Goal: Navigation & Orientation: Find specific page/section

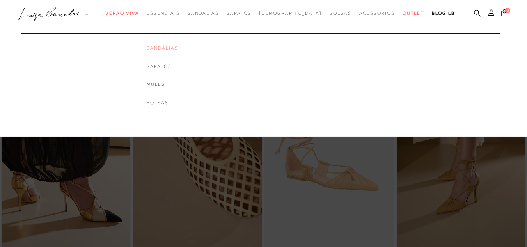
click at [174, 50] on link "Sandálias" at bounding box center [162, 48] width 31 height 7
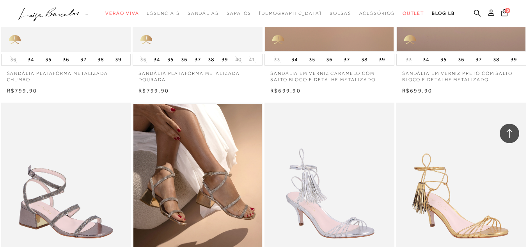
scroll to position [900, 0]
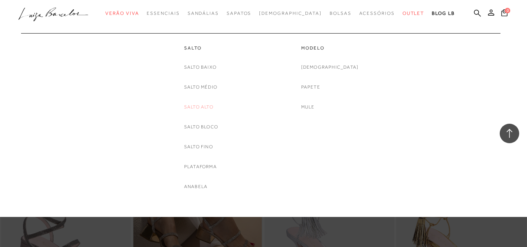
click at [198, 106] on link "Salto Alto" at bounding box center [198, 107] width 29 height 8
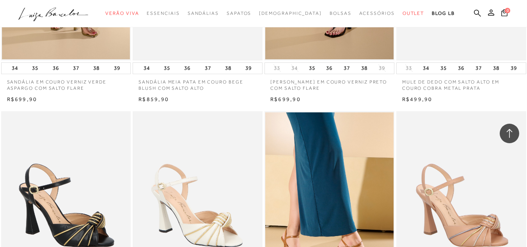
scroll to position [852, 0]
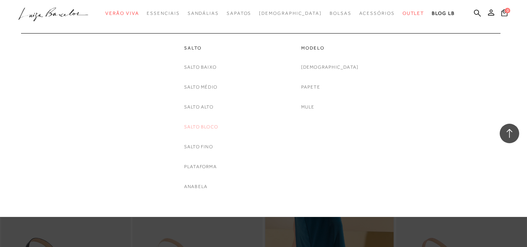
click at [213, 128] on link "Salto Bloco" at bounding box center [201, 127] width 34 height 8
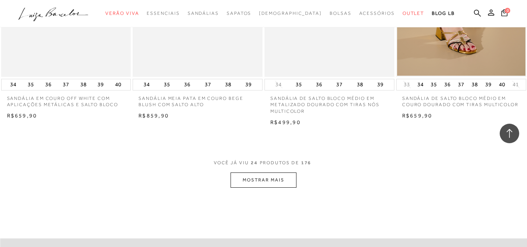
scroll to position [1431, 0]
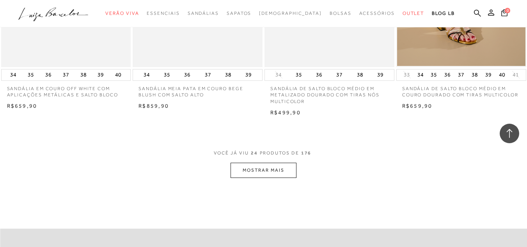
click at [282, 163] on button "MOSTRAR MAIS" at bounding box center [264, 170] width 66 height 15
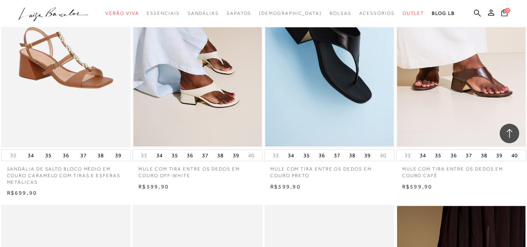
scroll to position [2133, 0]
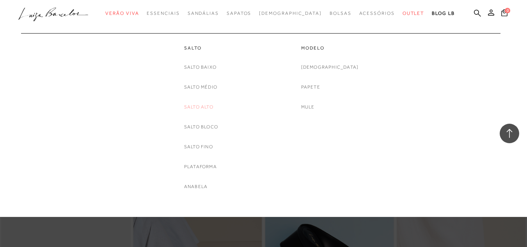
click at [201, 109] on link "Salto Alto" at bounding box center [198, 107] width 29 height 8
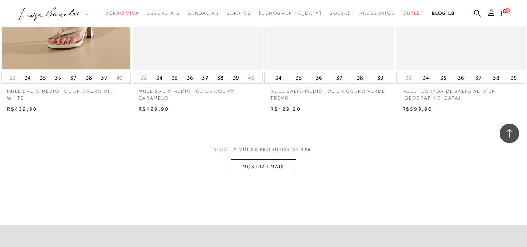
scroll to position [1473, 0]
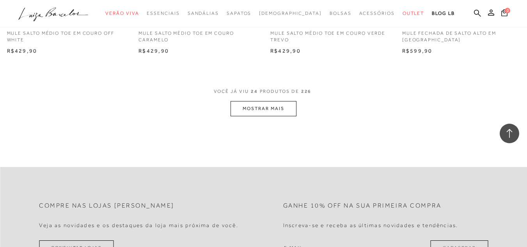
click at [277, 109] on button "MOSTRAR MAIS" at bounding box center [264, 108] width 66 height 15
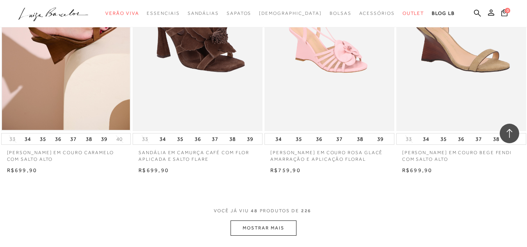
scroll to position [2823, 0]
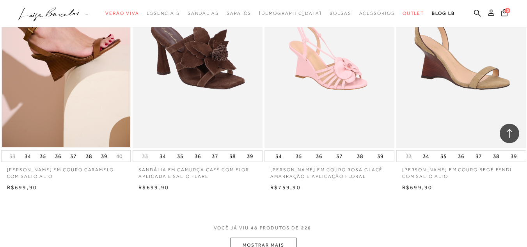
click at [268, 245] on button "MOSTRAR MAIS" at bounding box center [264, 245] width 66 height 15
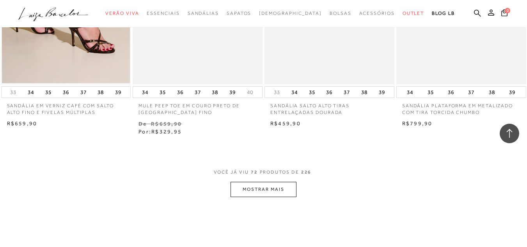
scroll to position [4383, 0]
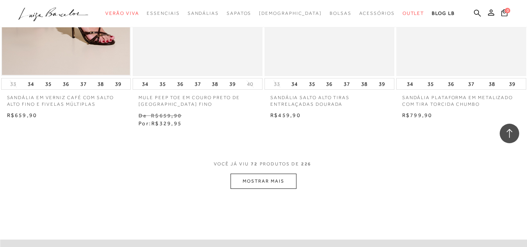
click at [280, 182] on button "MOSTRAR MAIS" at bounding box center [264, 181] width 66 height 15
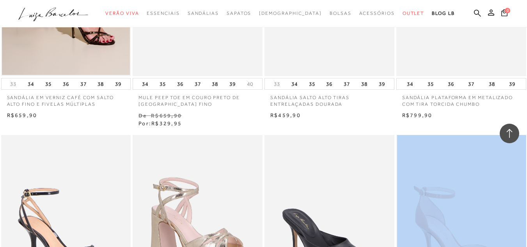
drag, startPoint x: 529, startPoint y: 165, endPoint x: 525, endPoint y: 161, distance: 5.9
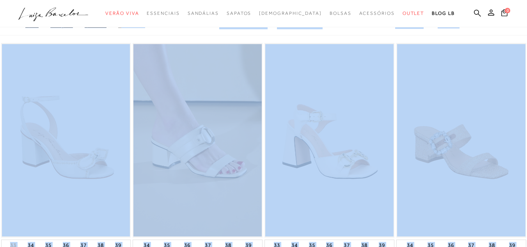
scroll to position [406, 0]
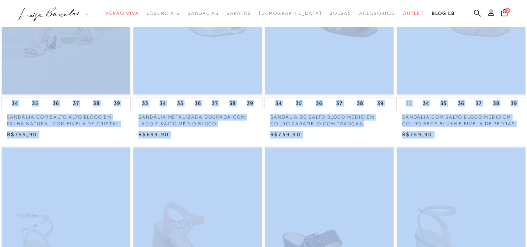
drag, startPoint x: 442, startPoint y: 9, endPoint x: 533, endPoint y: 84, distance: 118.7
click at [442, 9] on ul ".a{fill-rule:evenodd;} Verão Viva Em alta Favoritos das Influenciadoras Apostas…" at bounding box center [257, 13] width 479 height 14
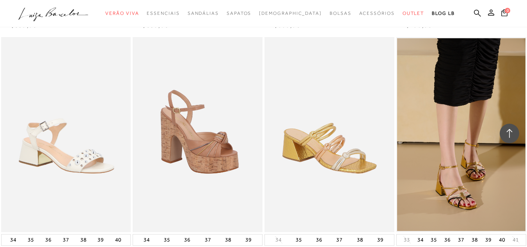
scroll to position [1402, 0]
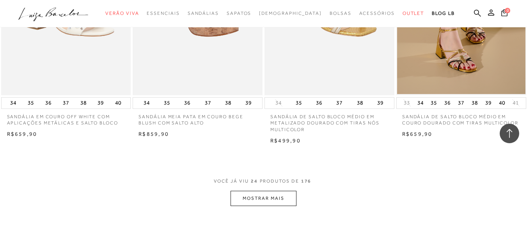
click at [257, 191] on button "MOSTRAR MAIS" at bounding box center [264, 198] width 66 height 15
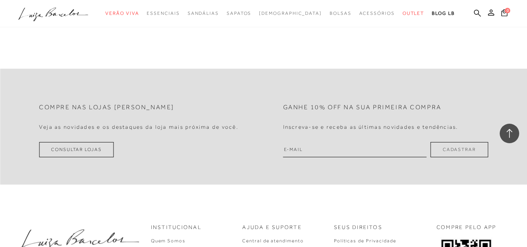
scroll to position [2994, 0]
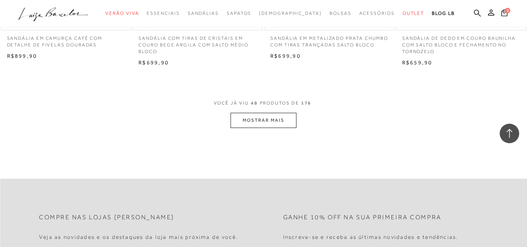
click at [258, 113] on button "MOSTRAR MAIS" at bounding box center [264, 120] width 66 height 15
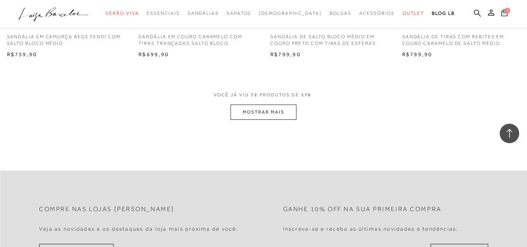
scroll to position [4504, 0]
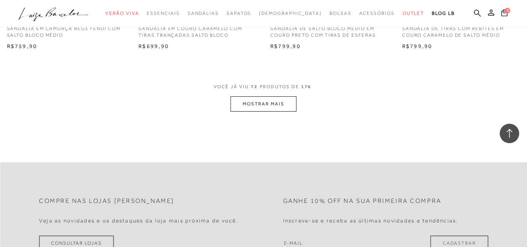
click at [244, 99] on button "MOSTRAR MAIS" at bounding box center [264, 103] width 66 height 15
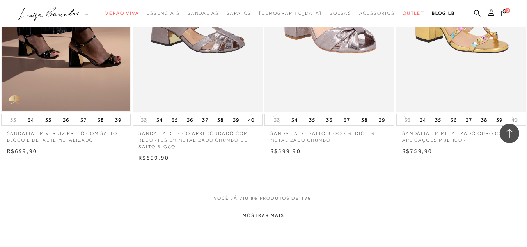
scroll to position [5884, 0]
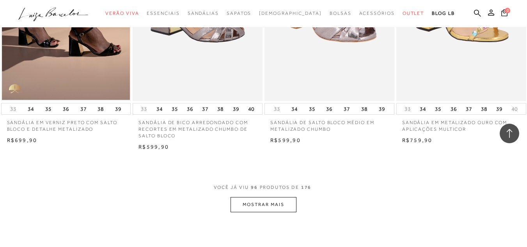
click at [264, 198] on button "MOSTRAR MAIS" at bounding box center [264, 204] width 66 height 15
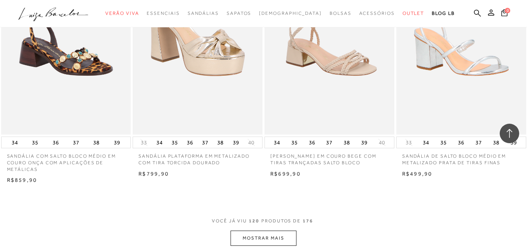
scroll to position [7531, 0]
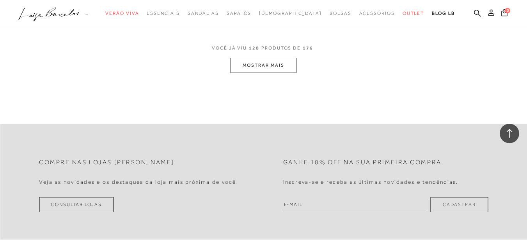
click at [282, 61] on button "MOSTRAR MAIS" at bounding box center [264, 65] width 66 height 15
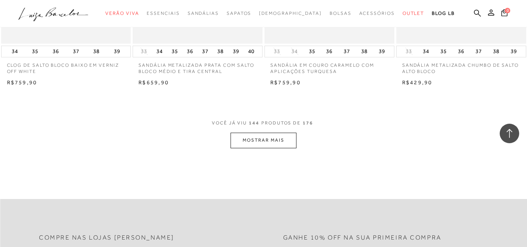
scroll to position [8994, 0]
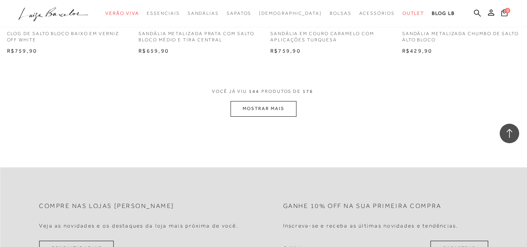
click at [278, 102] on button "MOSTRAR MAIS" at bounding box center [264, 108] width 66 height 15
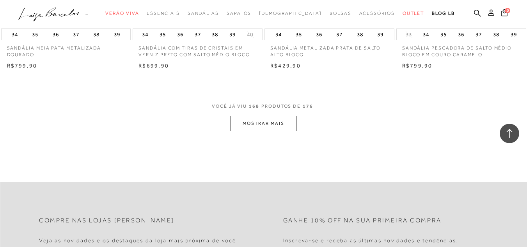
scroll to position [10516, 0]
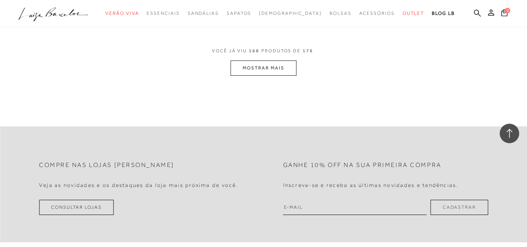
click at [265, 65] on button "MOSTRAR MAIS" at bounding box center [264, 68] width 66 height 15
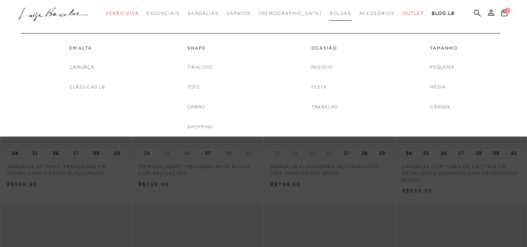
scroll to position [0, 0]
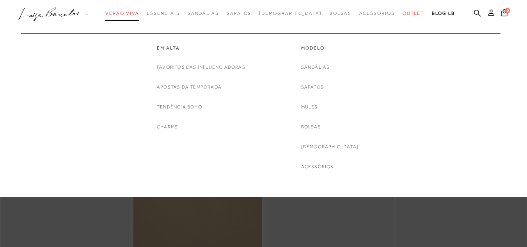
click at [139, 12] on span "Verão Viva" at bounding box center [122, 13] width 34 height 5
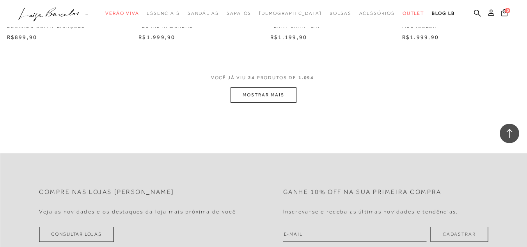
scroll to position [1525, 0]
